Goal: Transaction & Acquisition: Purchase product/service

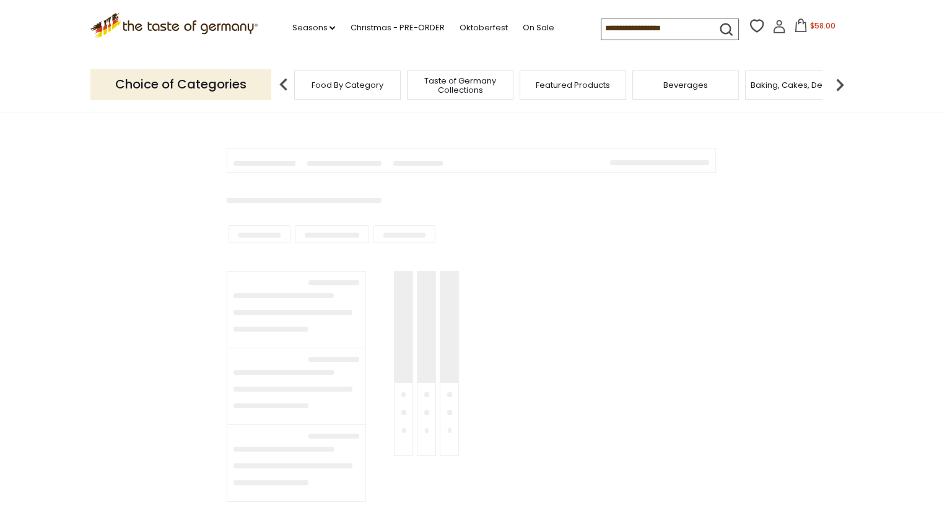
scroll to position [124, 0]
type input "**********"
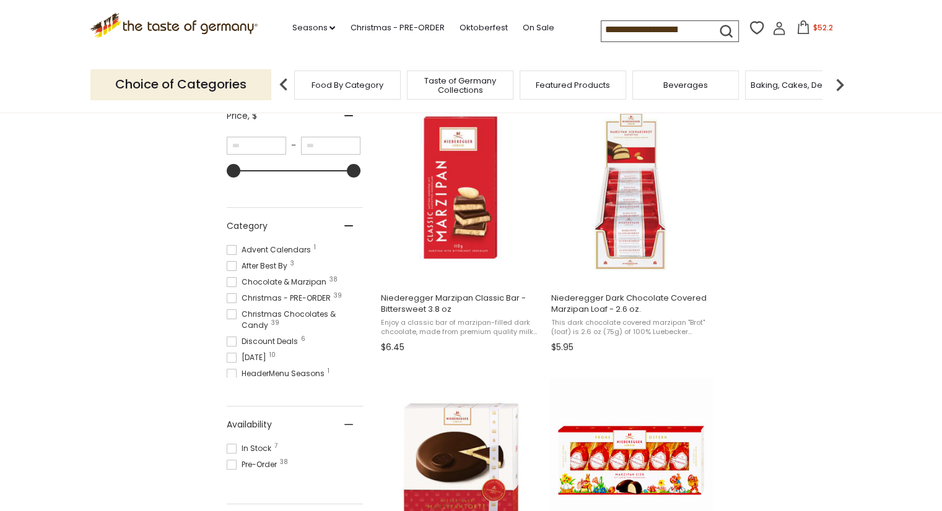
click at [230, 446] on span at bounding box center [232, 449] width 10 height 10
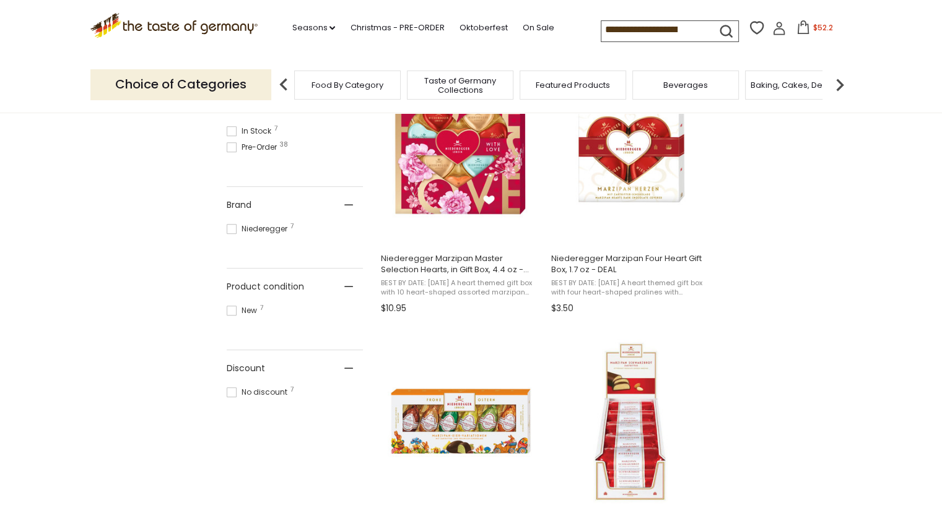
scroll to position [433, 0]
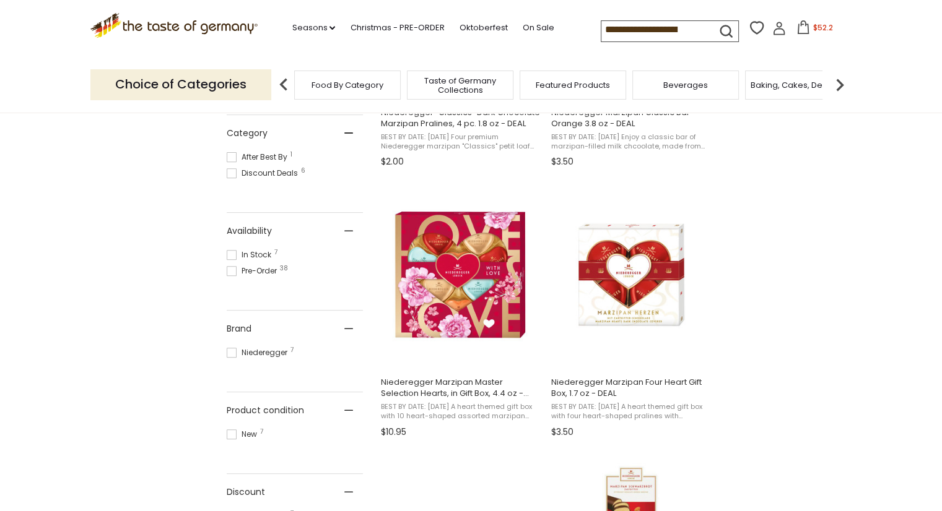
click at [805, 25] on icon at bounding box center [803, 27] width 14 height 14
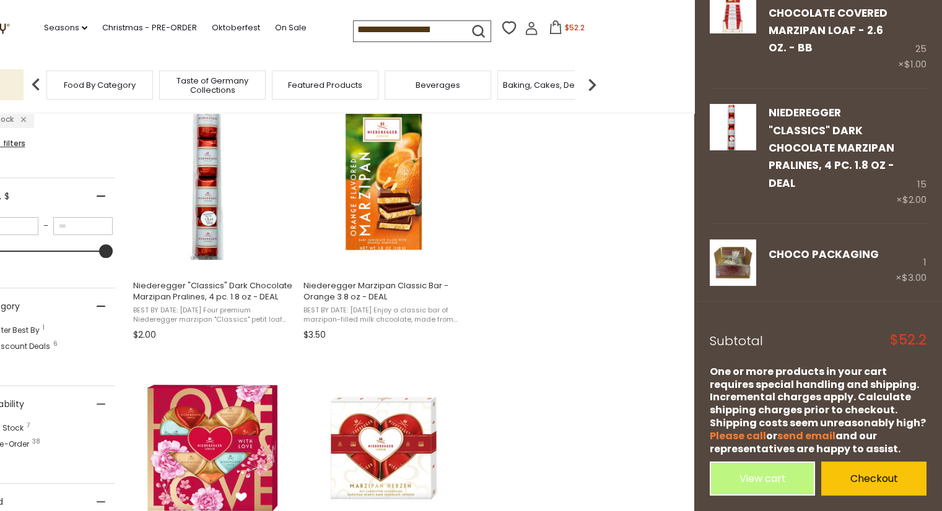
scroll to position [186, 0]
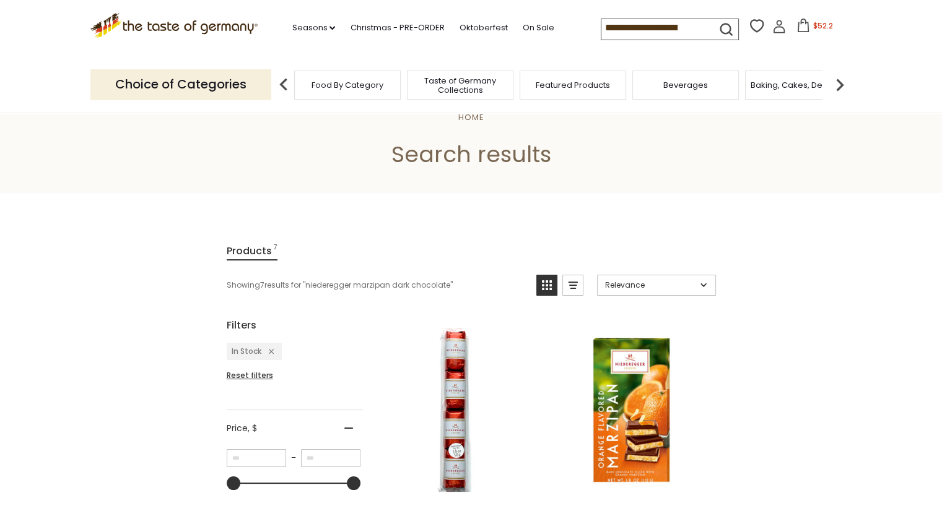
scroll to position [0, 0]
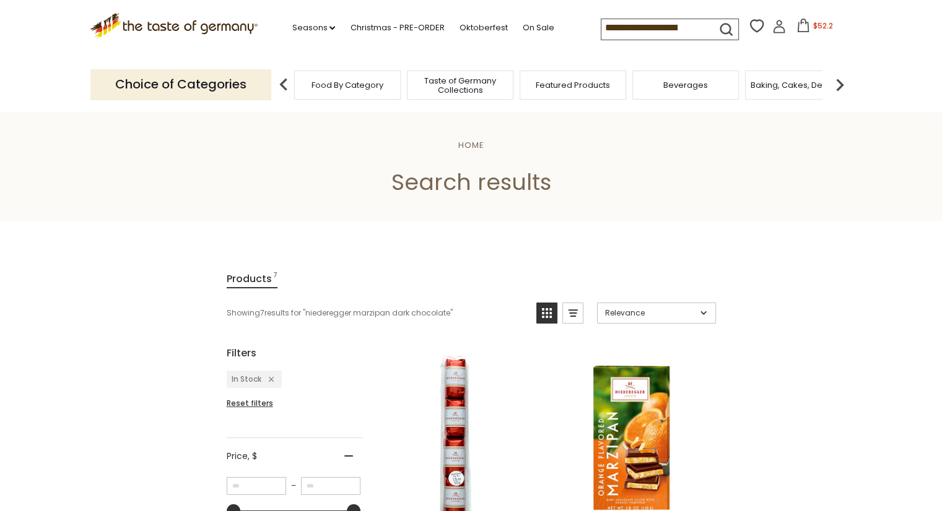
click at [807, 28] on button "$52.2" at bounding box center [814, 28] width 53 height 19
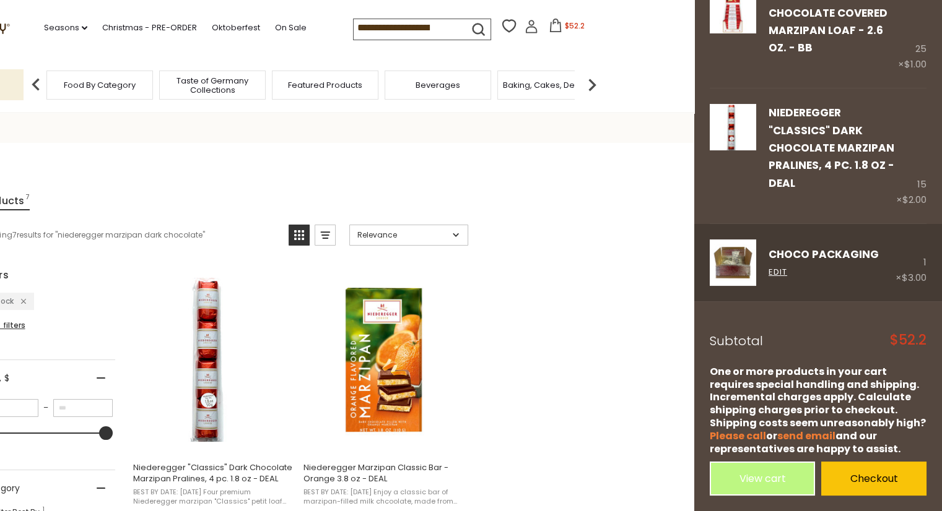
scroll to position [186, 0]
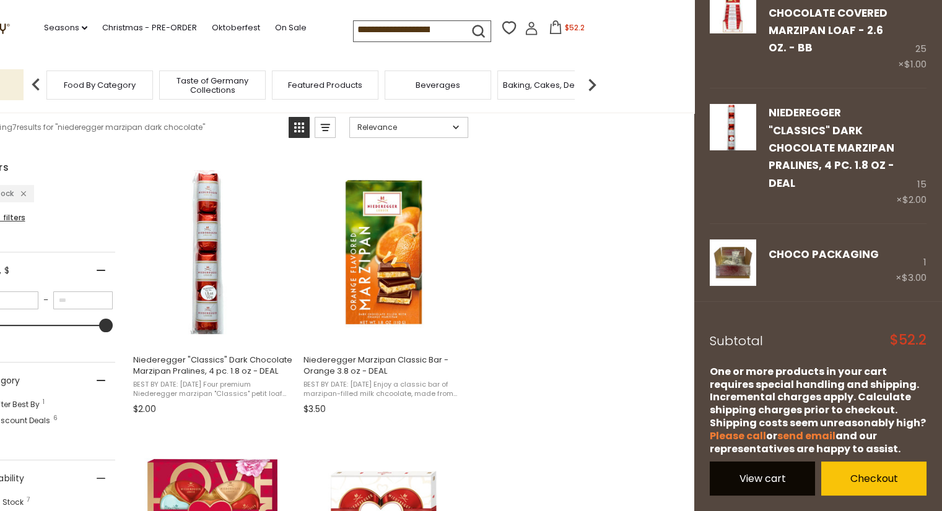
click at [755, 483] on link "View cart" at bounding box center [761, 479] width 105 height 34
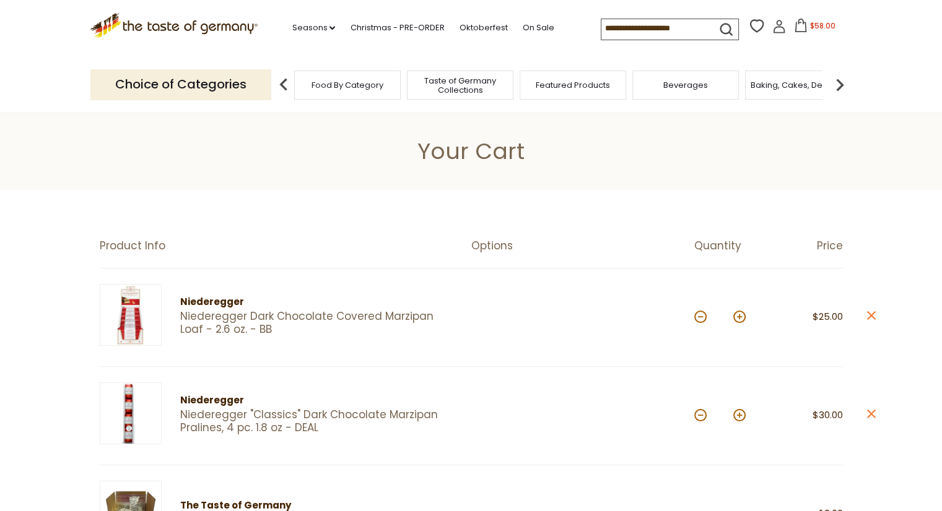
click at [199, 312] on link "Niederegger Dark Chocolate Covered Marzipan Loaf - 2.6 oz. - BB" at bounding box center [314, 323] width 269 height 27
click at [206, 419] on link "Niederegger "Classics" Dark Chocolate Marzipan Pralines, 4 pc. 1.8 oz - DEAL" at bounding box center [314, 422] width 269 height 27
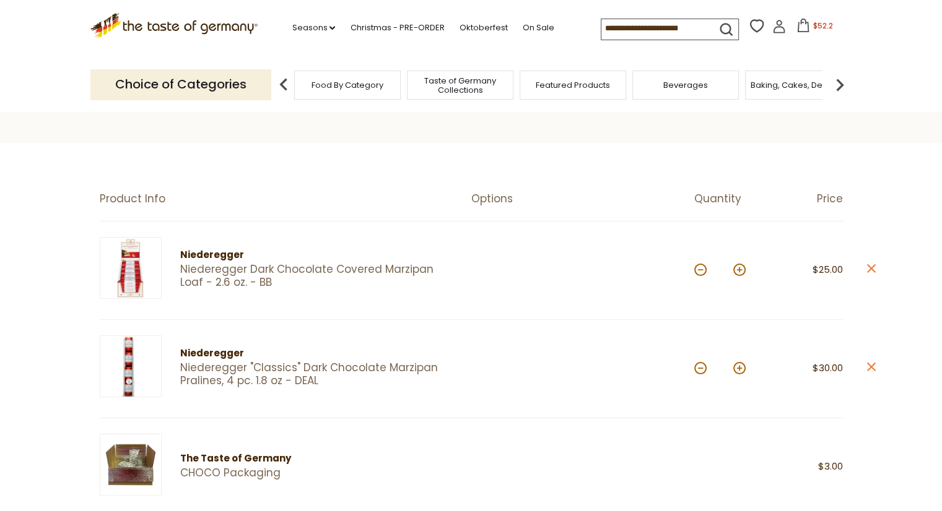
scroll to position [124, 0]
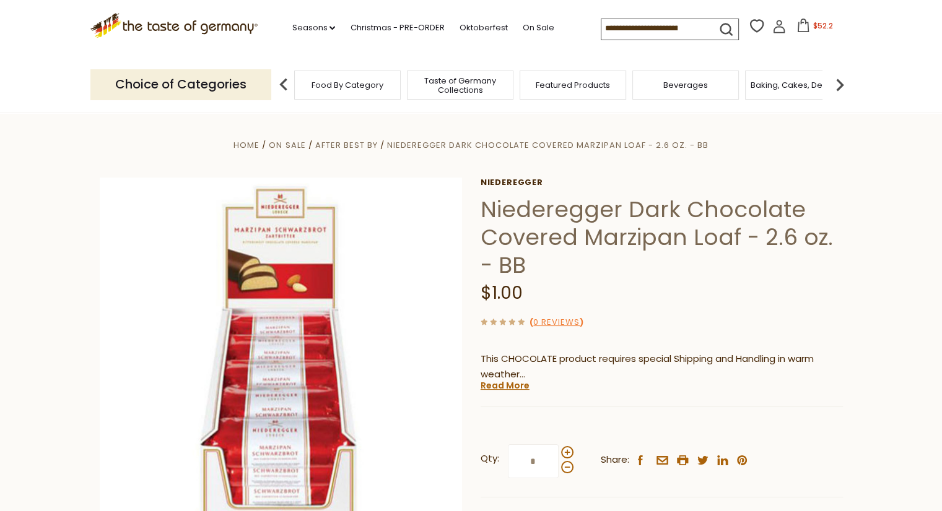
click at [800, 24] on icon at bounding box center [802, 26] width 11 height 14
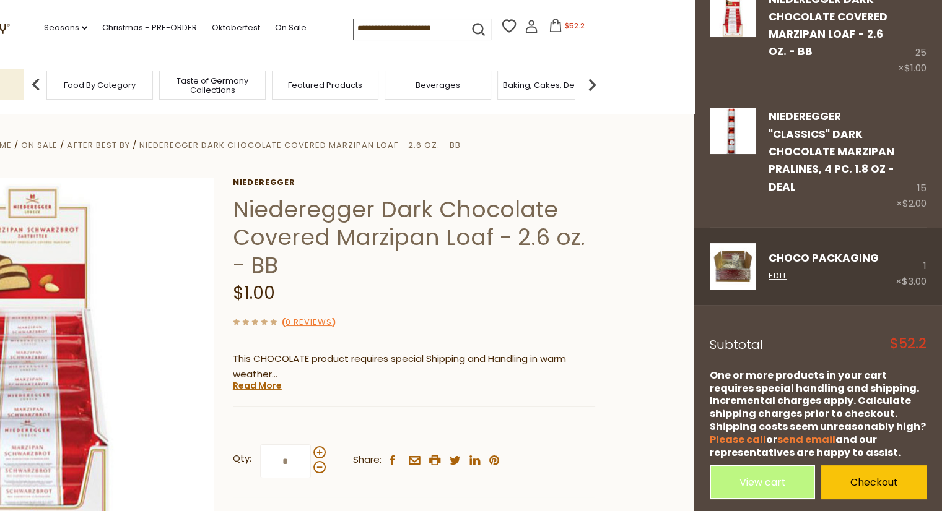
scroll to position [92, 0]
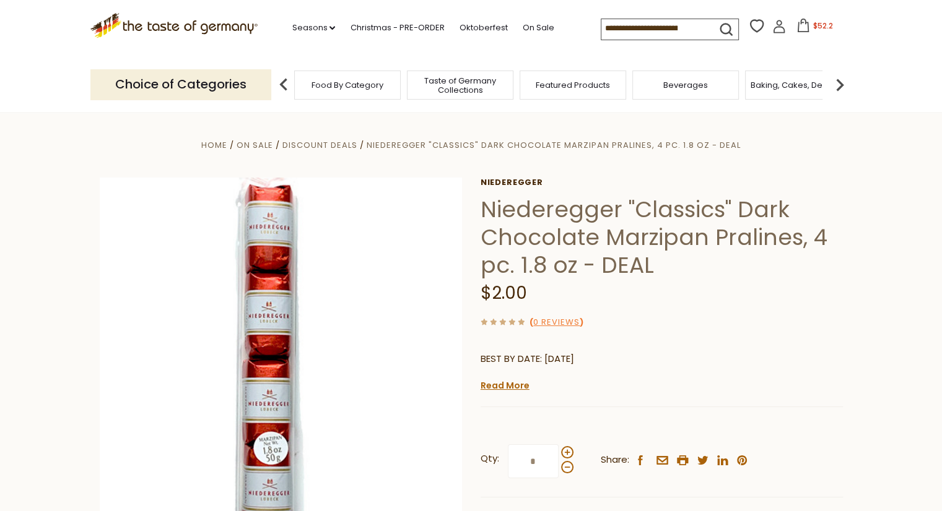
click at [802, 22] on icon at bounding box center [803, 26] width 14 height 14
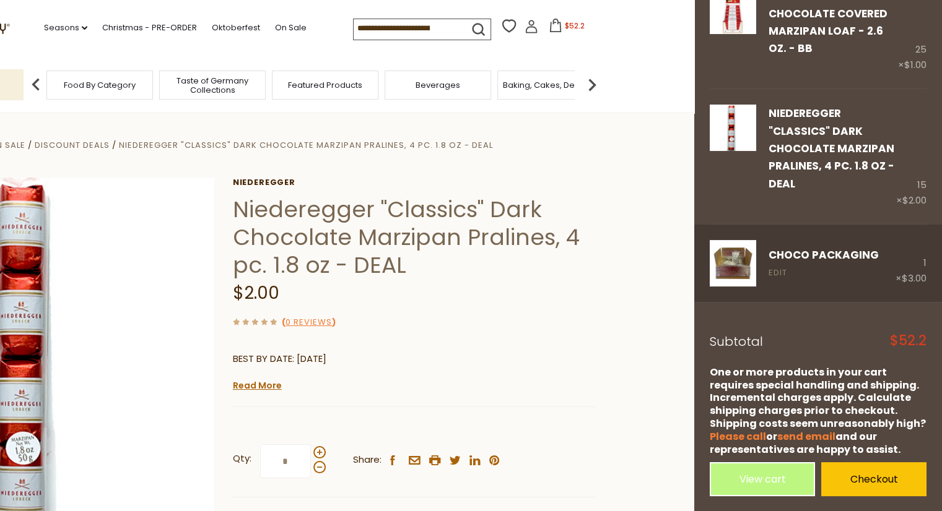
scroll to position [92, 0]
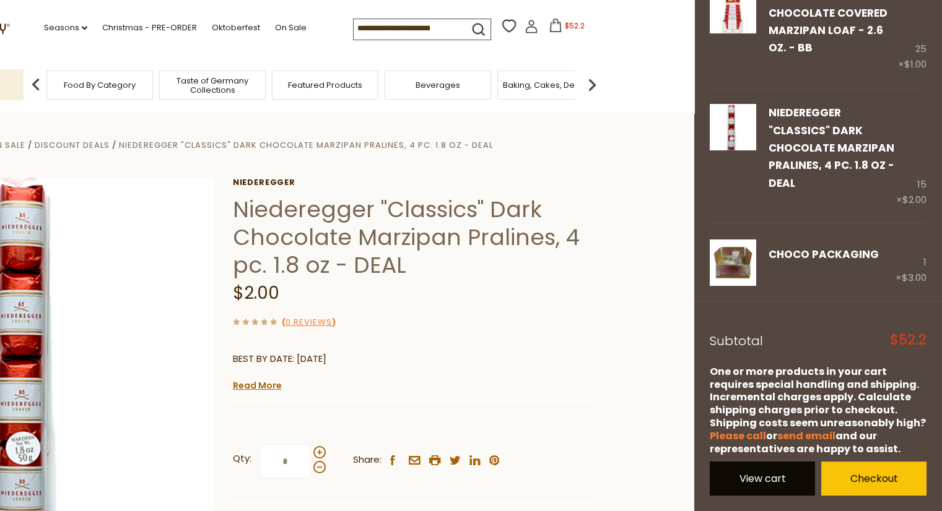
click at [768, 468] on link "View cart" at bounding box center [761, 479] width 105 height 34
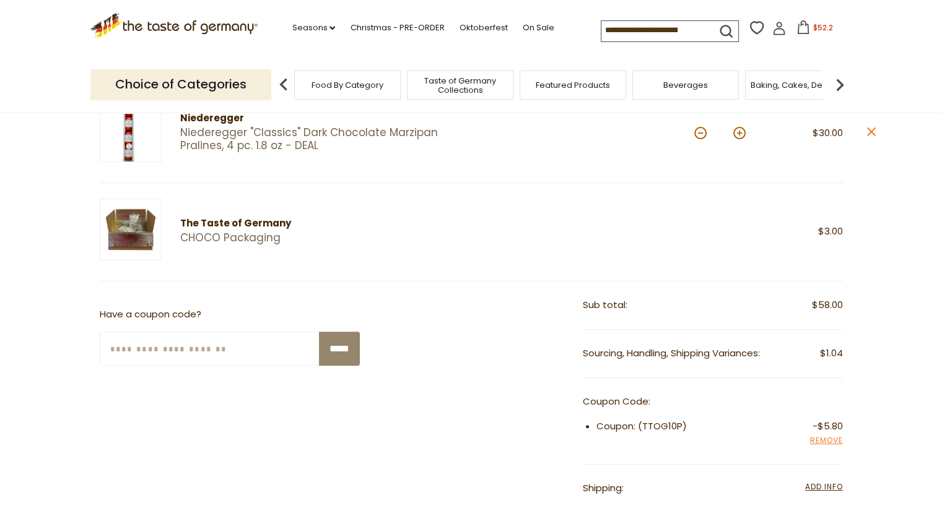
scroll to position [371, 0]
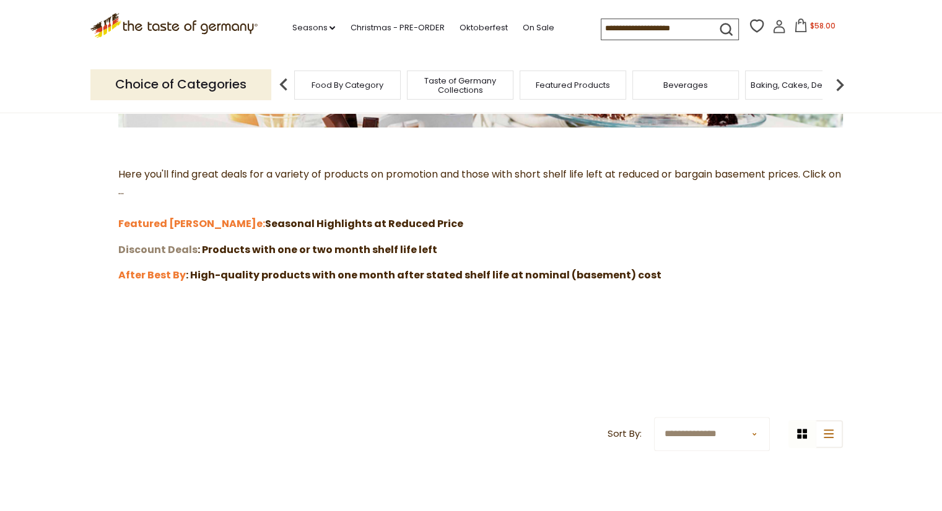
drag, startPoint x: 0, startPoint y: 0, endPoint x: 158, endPoint y: 256, distance: 300.8
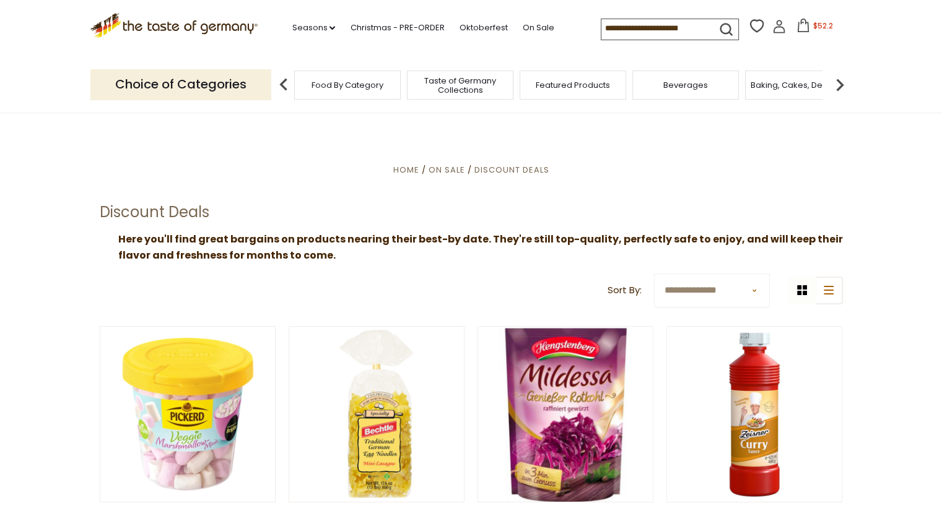
click at [815, 28] on span "$52.2" at bounding box center [822, 25] width 20 height 11
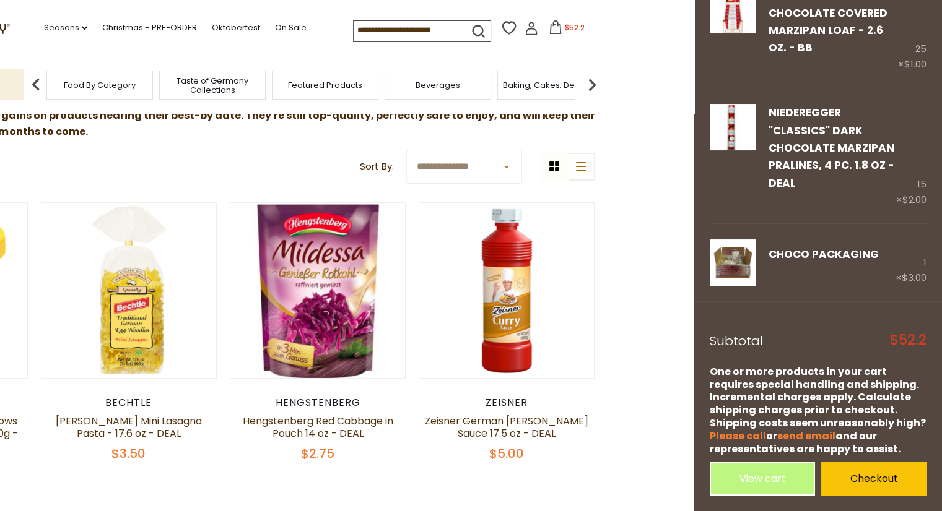
scroll to position [310, 0]
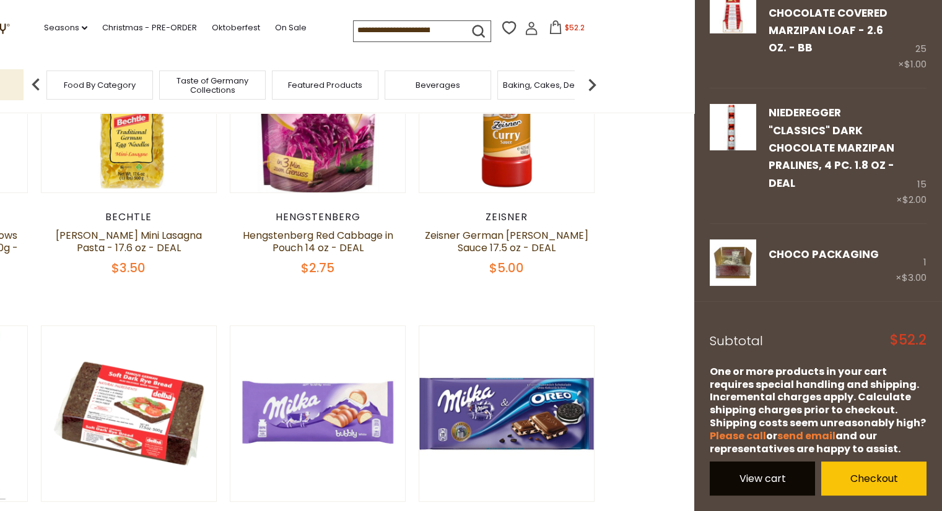
click at [784, 479] on link "View cart" at bounding box center [761, 479] width 105 height 34
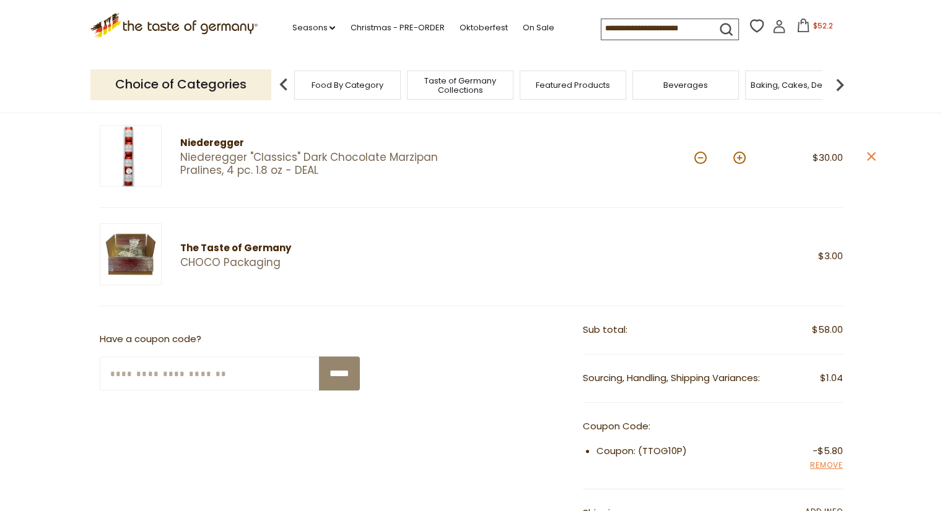
scroll to position [310, 0]
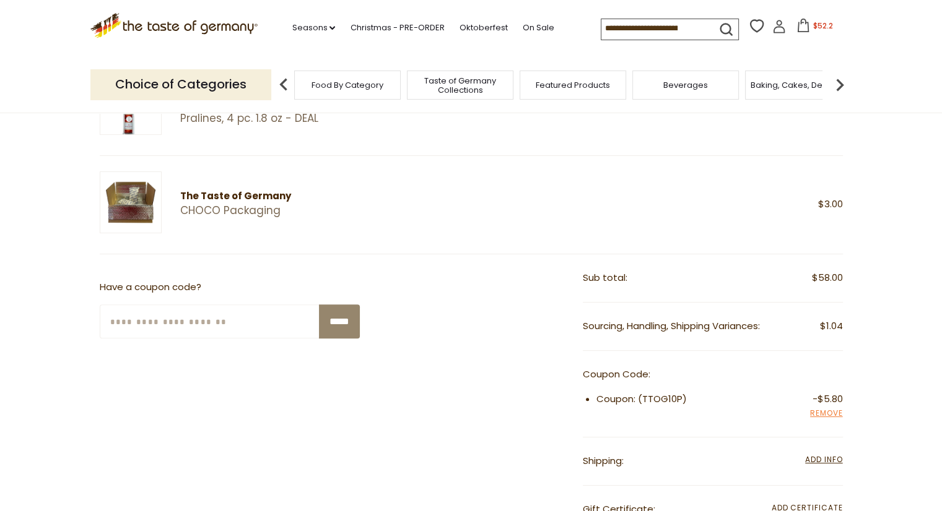
drag, startPoint x: 643, startPoint y: 397, endPoint x: 680, endPoint y: 394, distance: 37.3
click at [680, 394] on li "Coupon: (TTOG10P) -$5.80 Remove" at bounding box center [719, 399] width 246 height 15
copy li "TTOG10P"
drag, startPoint x: 412, startPoint y: 410, endPoint x: 418, endPoint y: 410, distance: 6.2
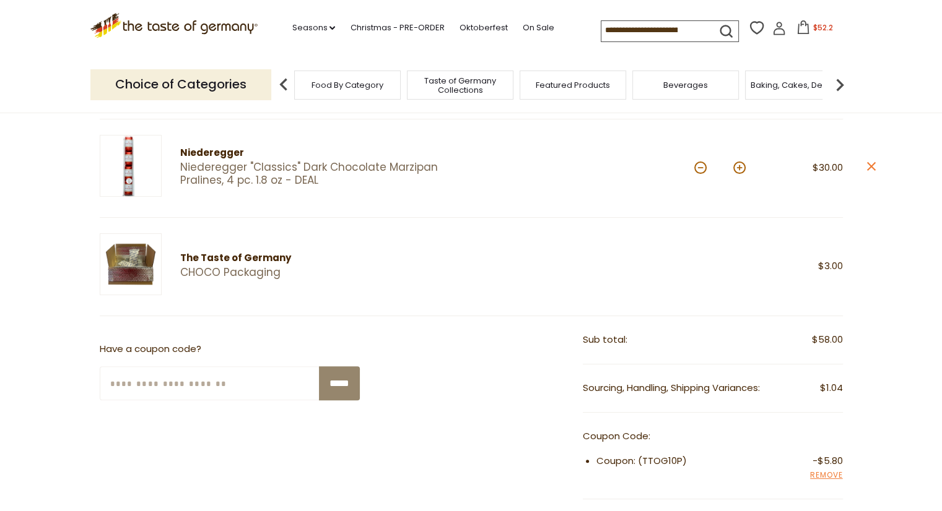
scroll to position [124, 0]
